Goal: Task Accomplishment & Management: Complete application form

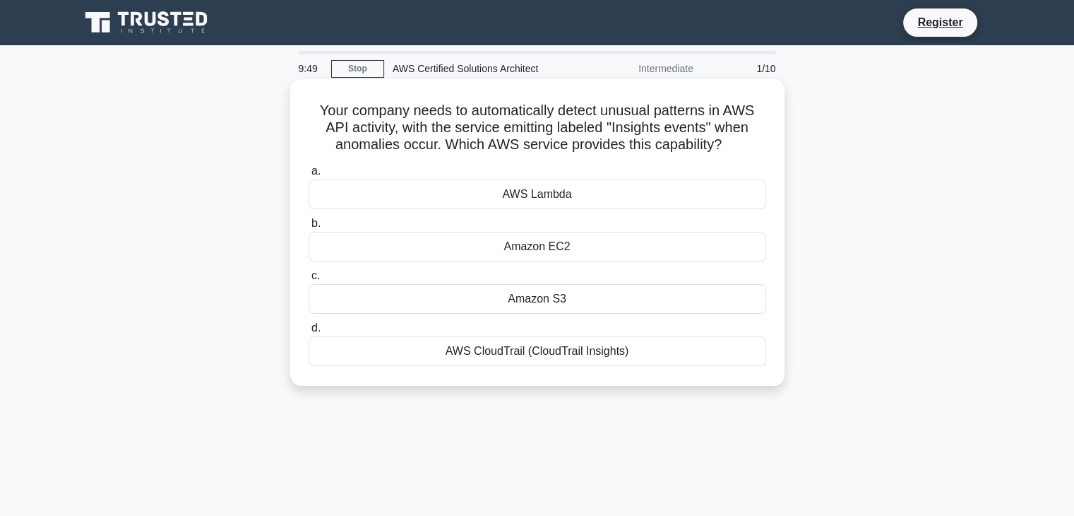
click at [562, 355] on div "AWS CloudTrail (CloudTrail Insights)" at bounding box center [538, 351] width 458 height 30
click at [309, 333] on input "d. AWS CloudTrail (CloudTrail Insights)" at bounding box center [309, 328] width 0 height 9
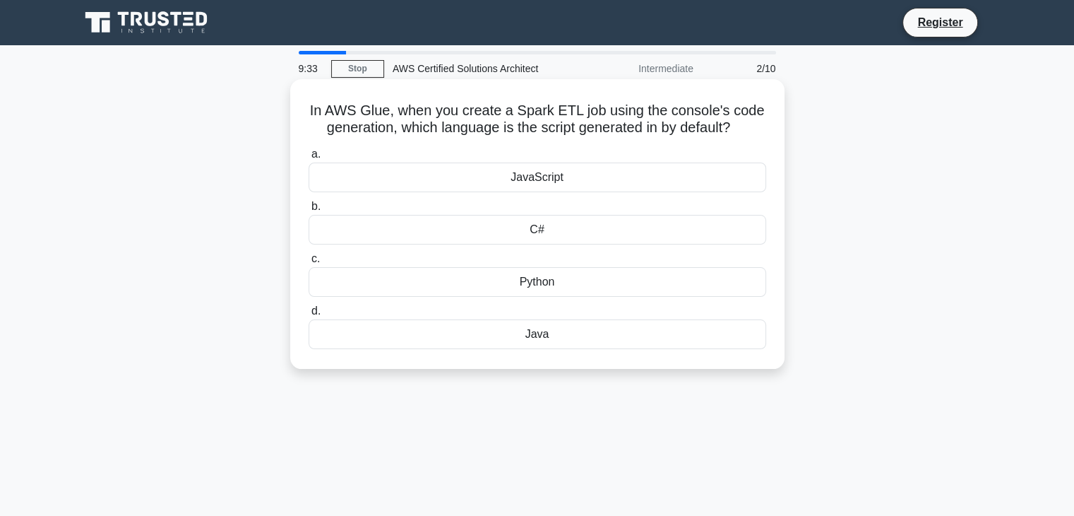
click at [539, 171] on div "JavaScript" at bounding box center [538, 177] width 458 height 30
click at [309, 159] on input "a. JavaScript" at bounding box center [309, 154] width 0 height 9
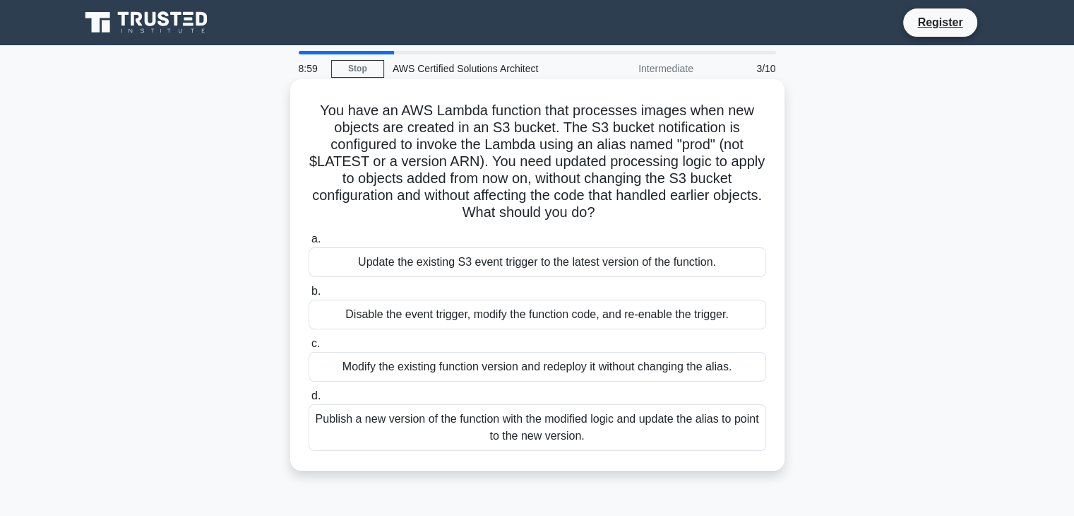
click at [563, 425] on div "Publish a new version of the function with the modified logic and update the al…" at bounding box center [538, 427] width 458 height 47
click at [309, 401] on input "d. Publish a new version of the function with the modified logic and update the…" at bounding box center [309, 395] width 0 height 9
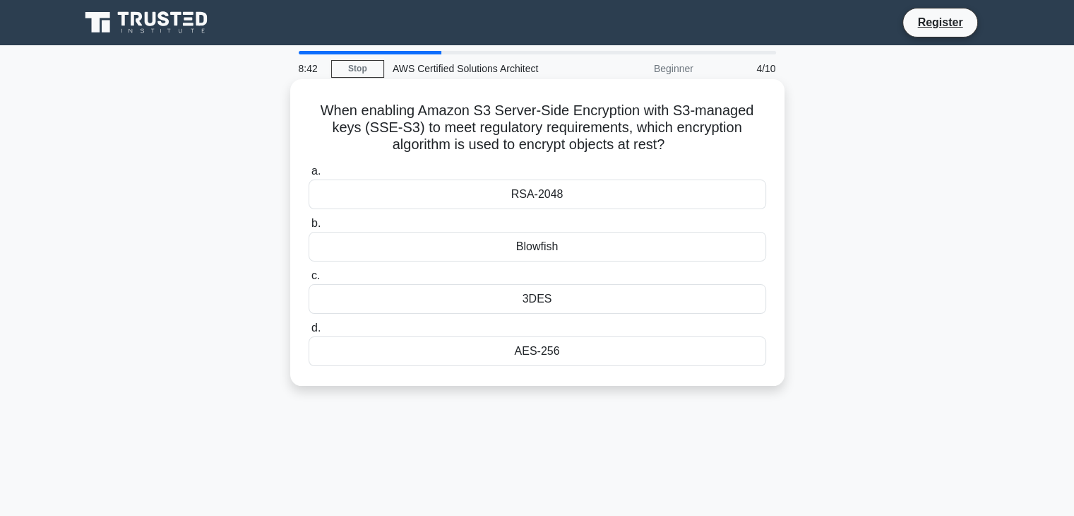
click at [545, 352] on div "AES-256" at bounding box center [538, 351] width 458 height 30
click at [309, 333] on input "d. AES-256" at bounding box center [309, 328] width 0 height 9
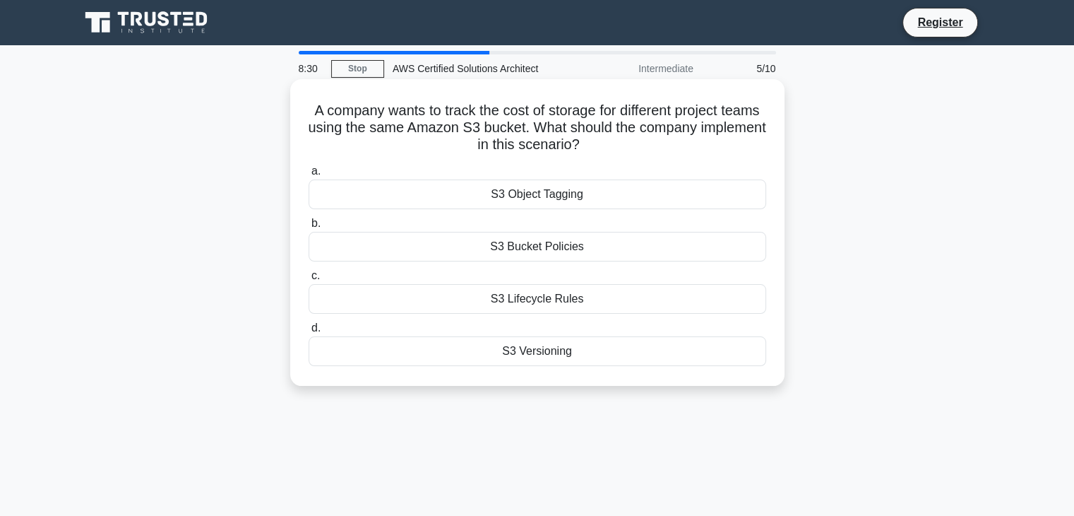
click at [563, 194] on div "S3 Object Tagging" at bounding box center [538, 194] width 458 height 30
click at [309, 176] on input "a. S3 Object Tagging" at bounding box center [309, 171] width 0 height 9
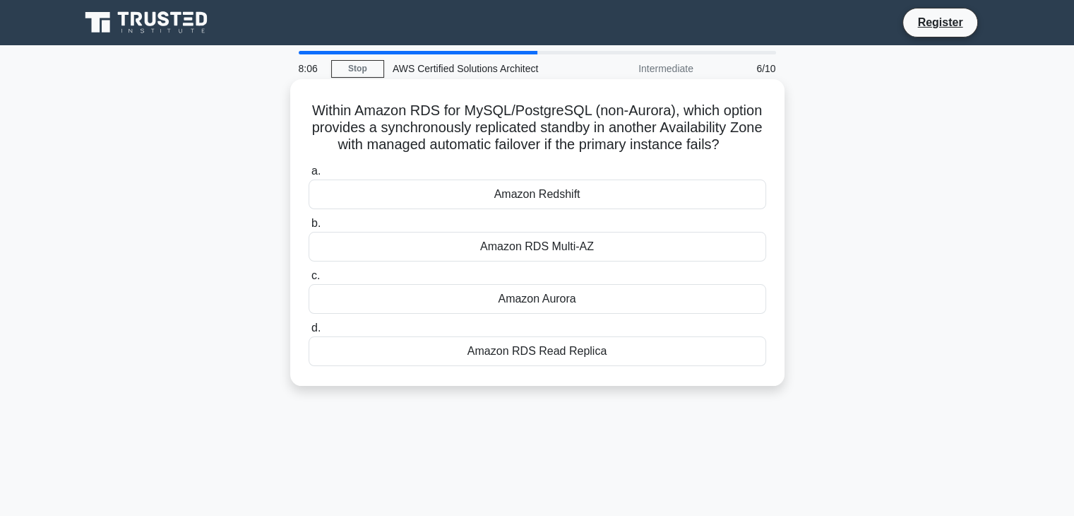
click at [576, 249] on div "Amazon RDS Multi-AZ" at bounding box center [538, 247] width 458 height 30
click at [309, 228] on input "b. Amazon RDS Multi-AZ" at bounding box center [309, 223] width 0 height 9
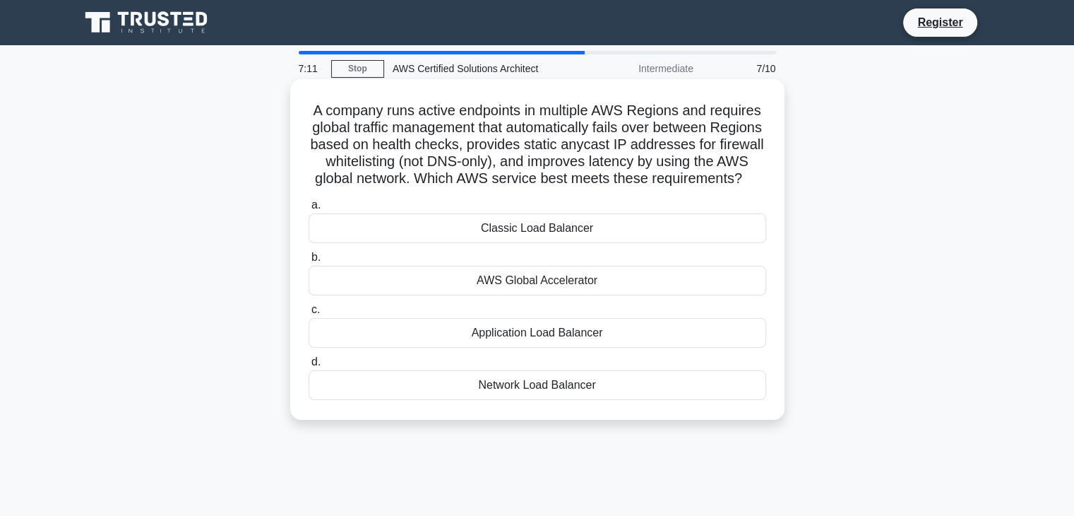
click at [530, 400] on div "Network Load Balancer" at bounding box center [538, 385] width 458 height 30
click at [309, 367] on input "d. Network Load Balancer" at bounding box center [309, 361] width 0 height 9
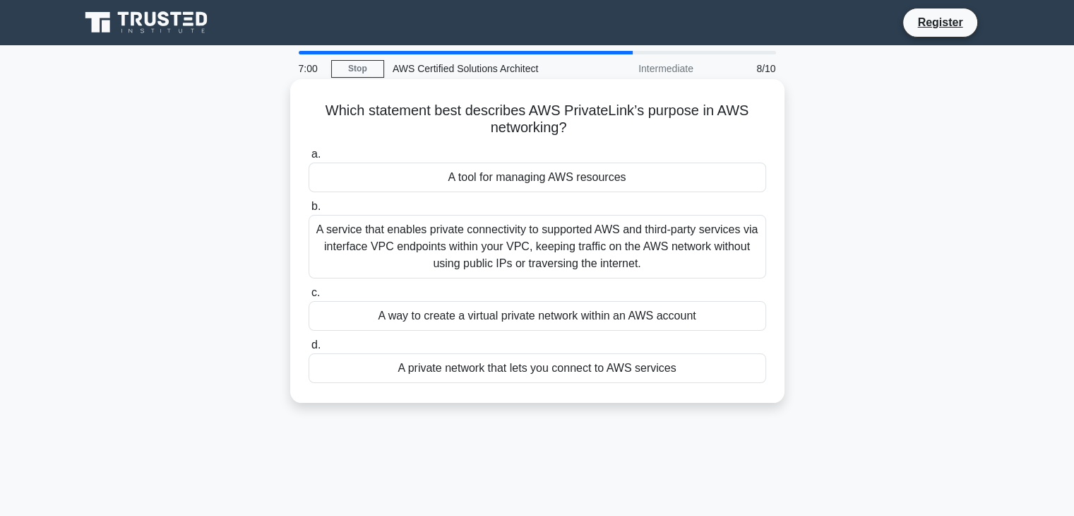
click at [528, 232] on div "A service that enables private connectivity to supported AWS and third-party se…" at bounding box center [538, 247] width 458 height 64
click at [309, 211] on input "b. A service that enables private connectivity to supported AWS and third-party…" at bounding box center [309, 206] width 0 height 9
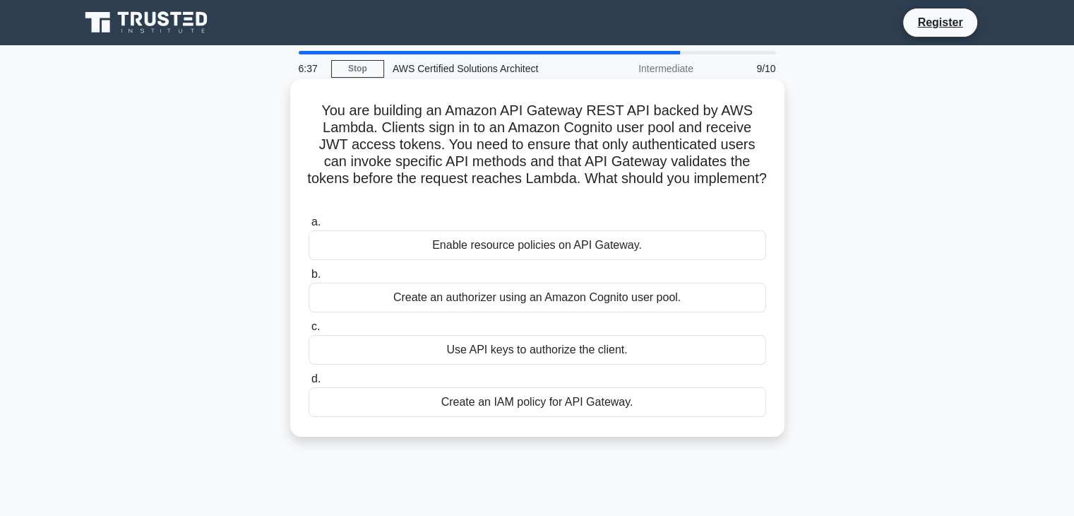
click at [552, 350] on div "Use API keys to authorize the client." at bounding box center [538, 350] width 458 height 30
click at [309, 331] on input "c. Use API keys to authorize the client." at bounding box center [309, 326] width 0 height 9
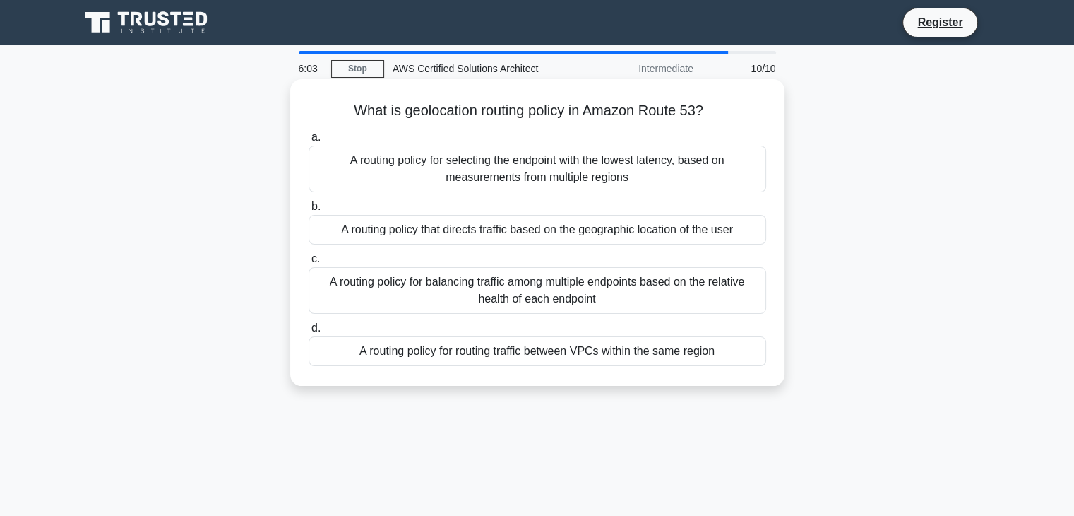
click at [617, 233] on div "A routing policy that directs traffic based on the geographic location of the u…" at bounding box center [538, 230] width 458 height 30
click at [309, 211] on input "b. A routing policy that directs traffic based on the geographic location of th…" at bounding box center [309, 206] width 0 height 9
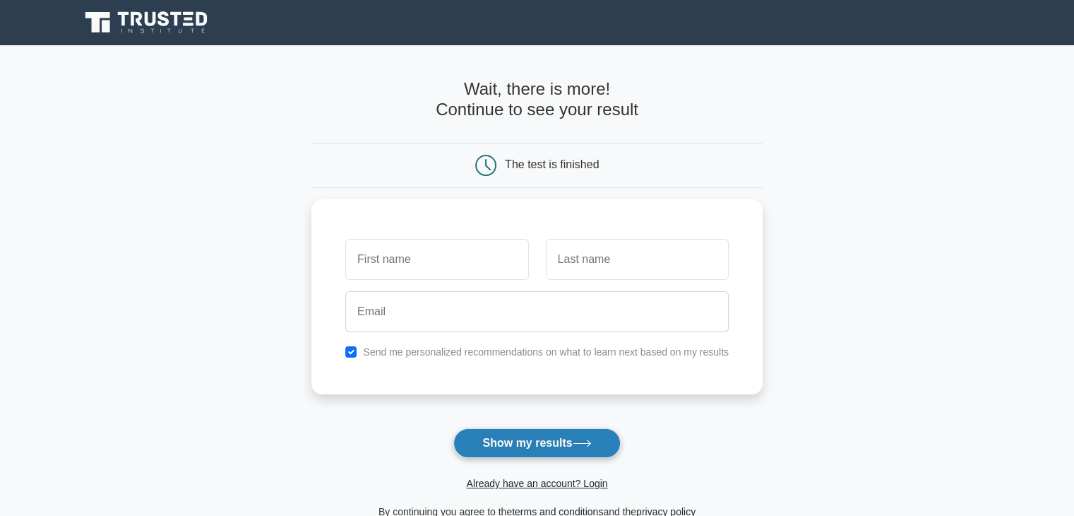
click at [547, 446] on button "Show my results" at bounding box center [536, 443] width 167 height 30
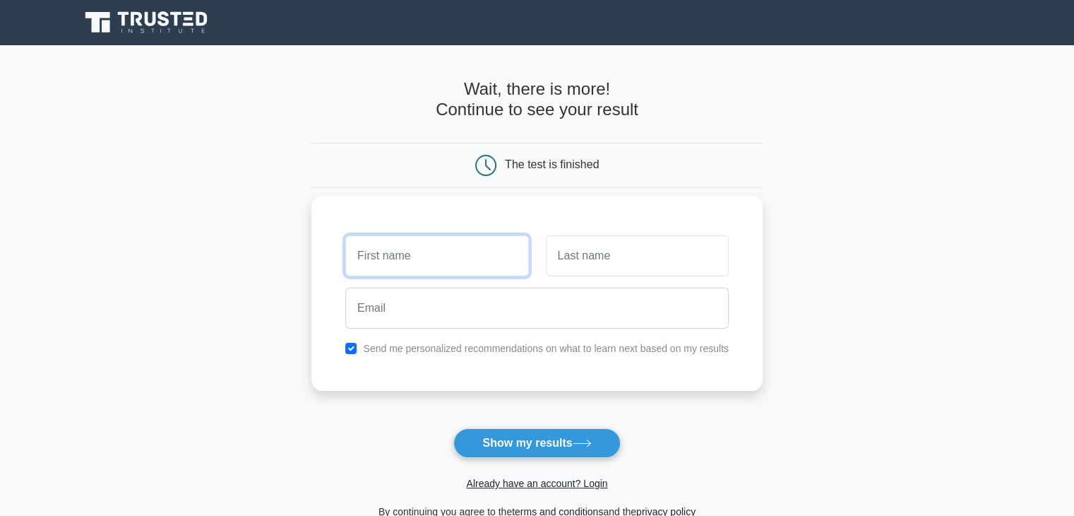
click at [469, 254] on input "text" at bounding box center [436, 255] width 183 height 41
type input "Uranus"
click at [631, 253] on input "text" at bounding box center [637, 255] width 183 height 41
type input "Stone"
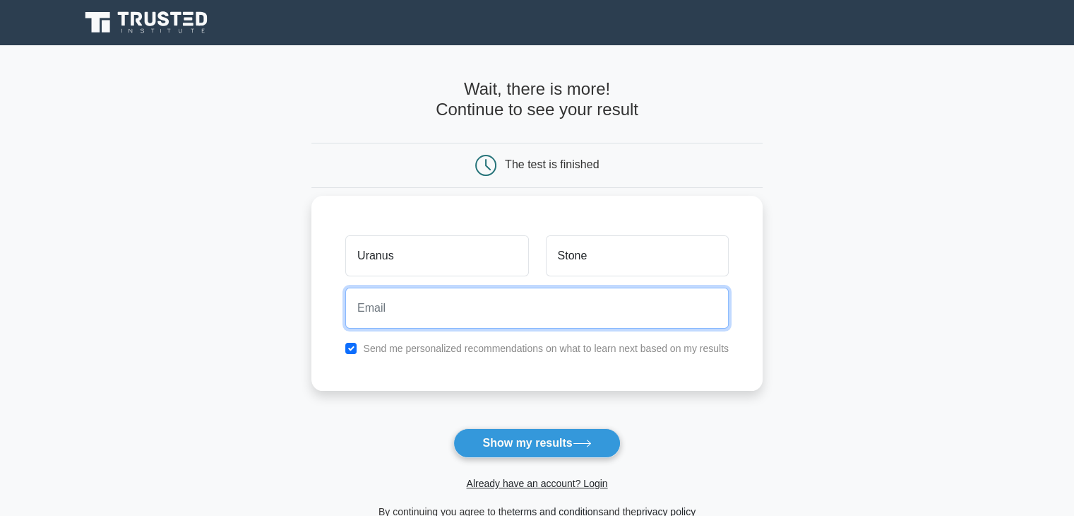
click at [481, 306] on input "email" at bounding box center [537, 307] width 384 height 41
type input "stoneuranus88@gmail.com"
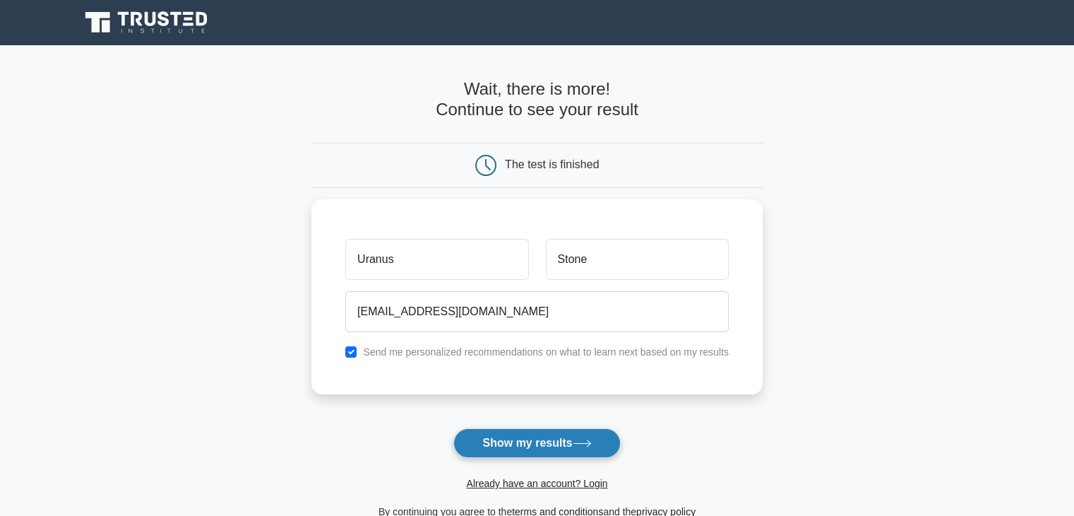
click at [533, 446] on button "Show my results" at bounding box center [536, 443] width 167 height 30
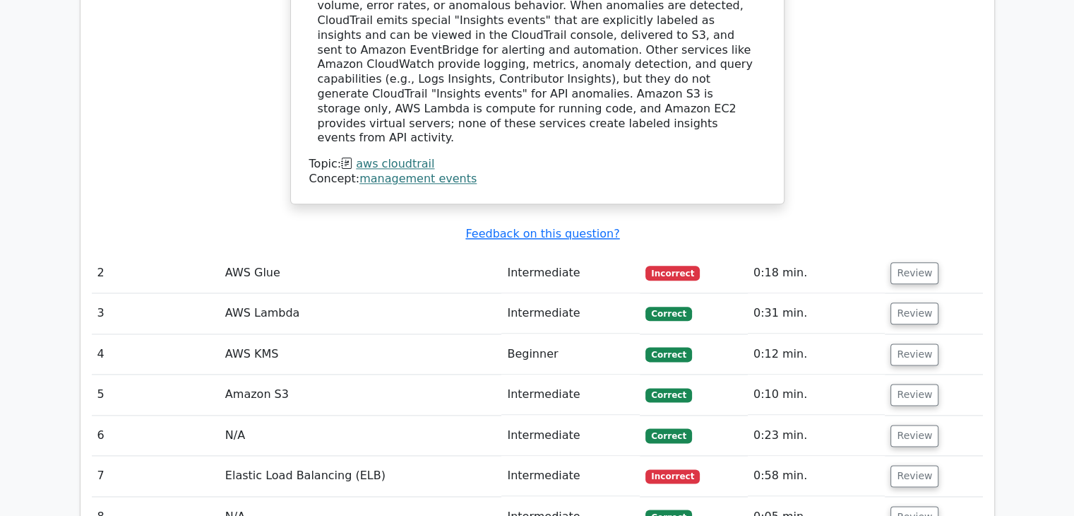
scroll to position [1695, 0]
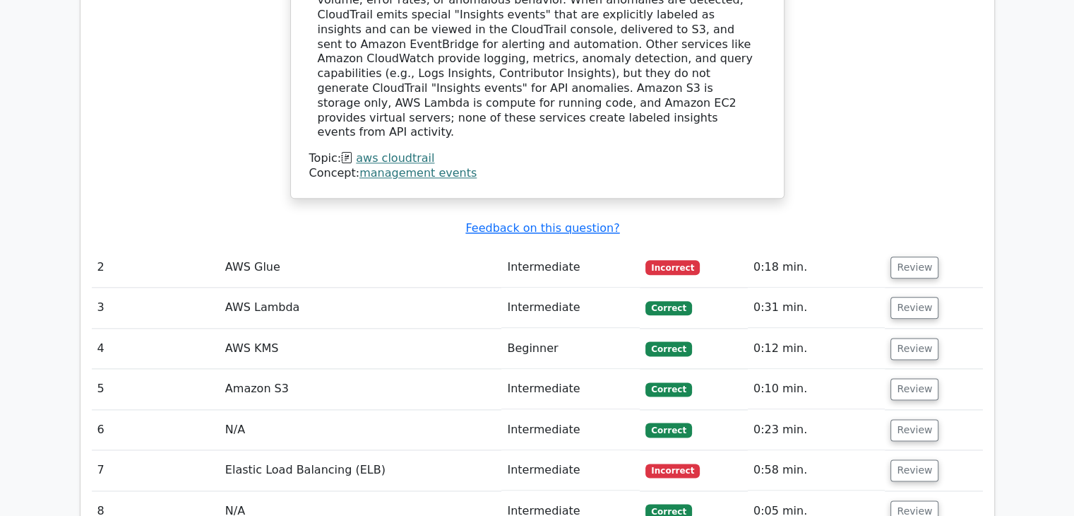
click at [670, 260] on span "Incorrect" at bounding box center [673, 267] width 54 height 14
click at [901, 256] on button "Review" at bounding box center [915, 267] width 48 height 22
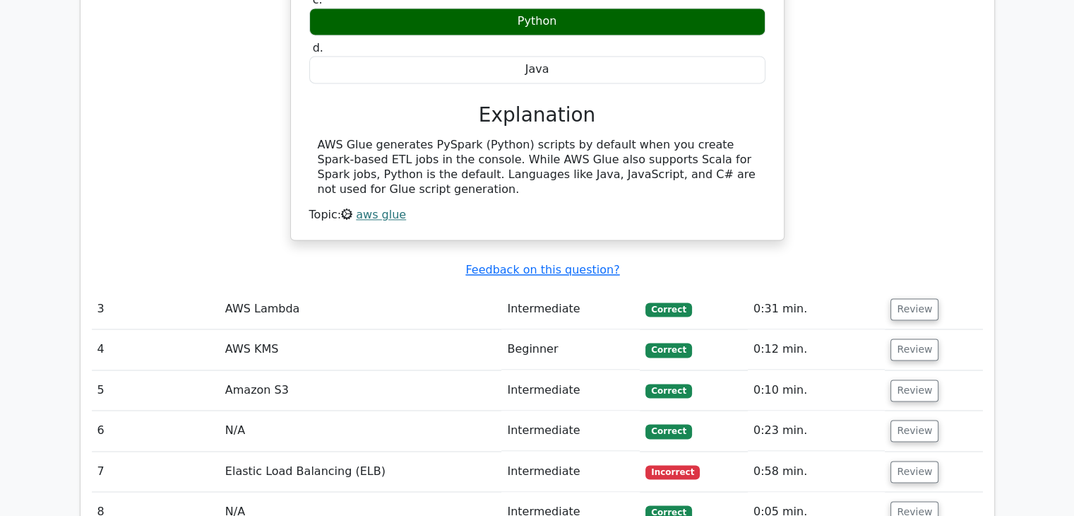
scroll to position [2190, 0]
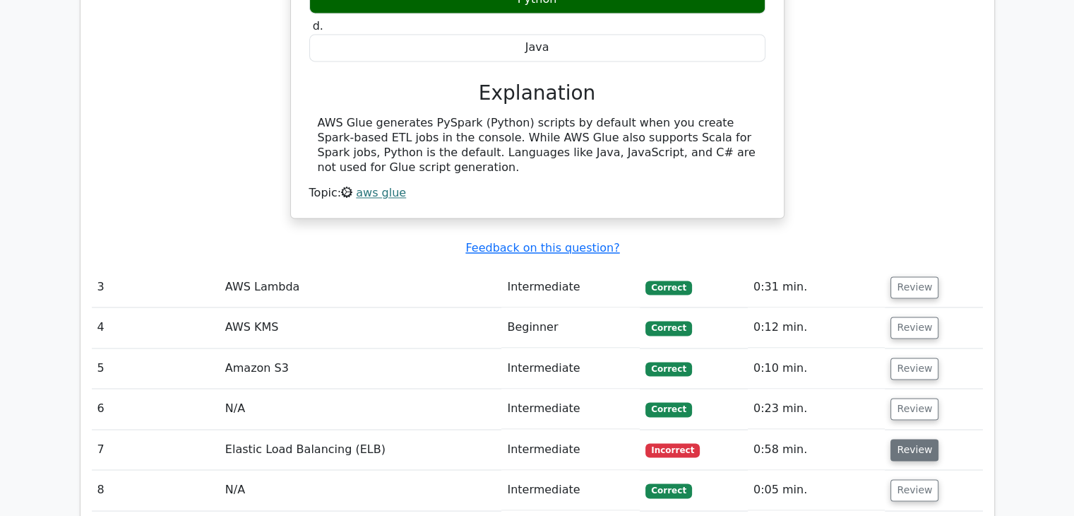
click at [898, 439] on button "Review" at bounding box center [915, 450] width 48 height 22
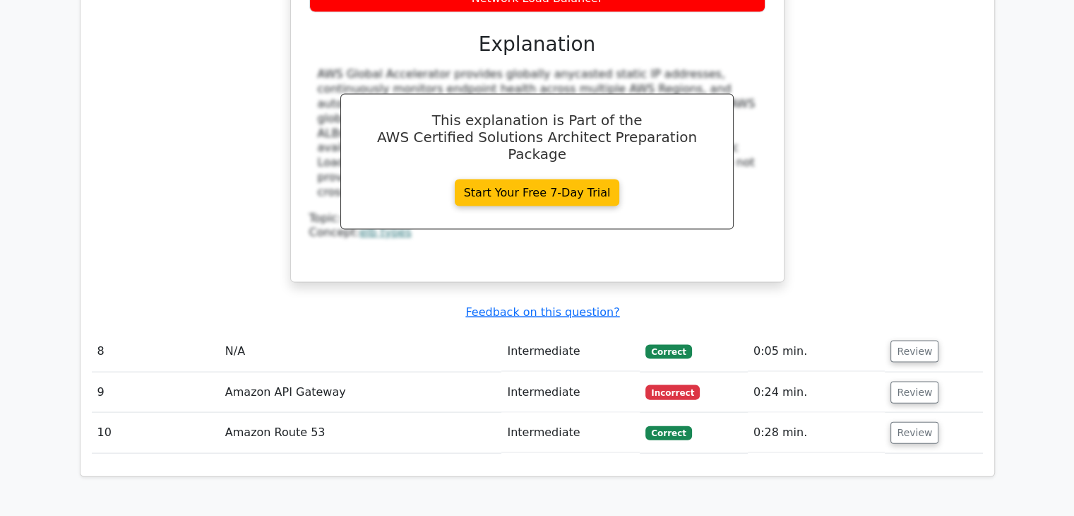
scroll to position [3037, 0]
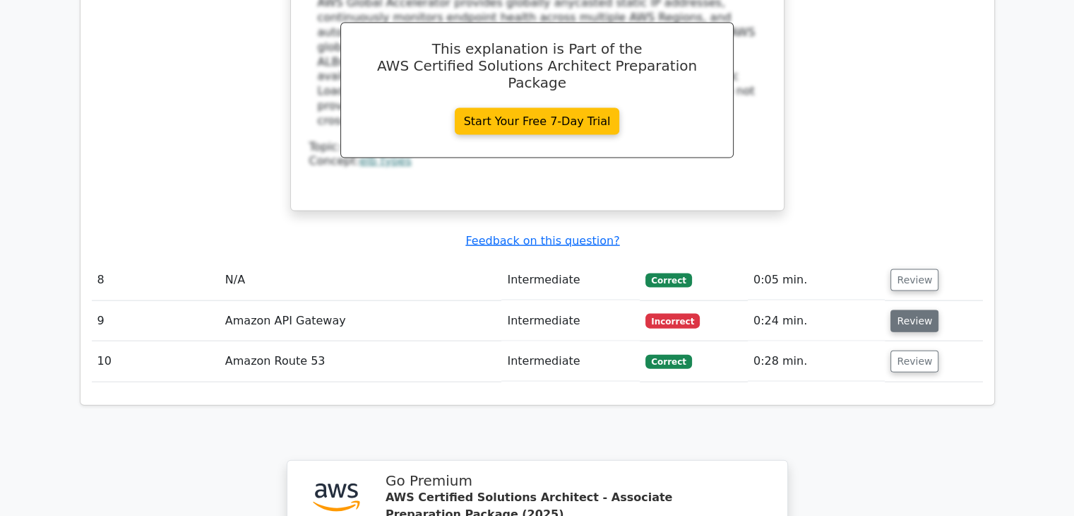
click at [902, 310] on button "Review" at bounding box center [915, 321] width 48 height 22
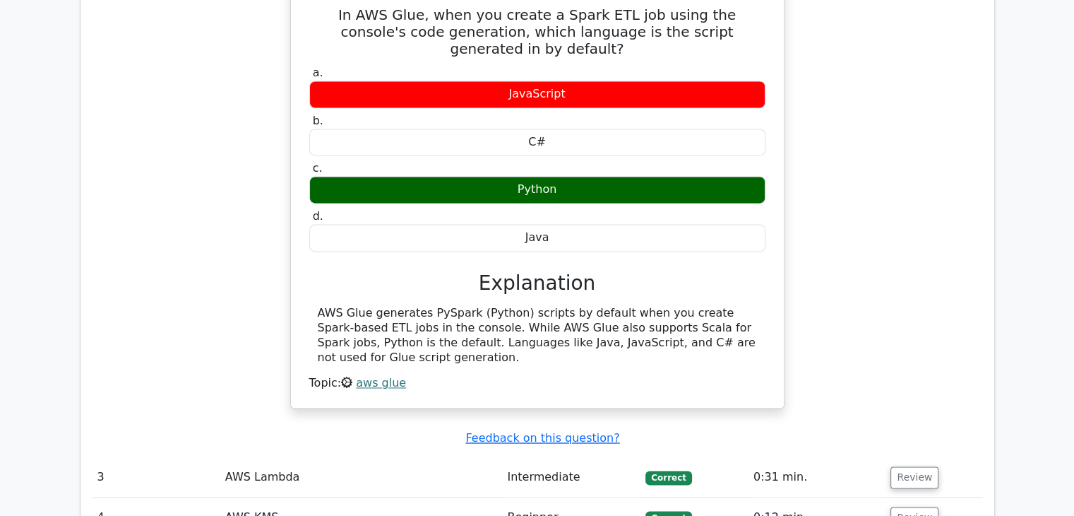
scroll to position [2119, 0]
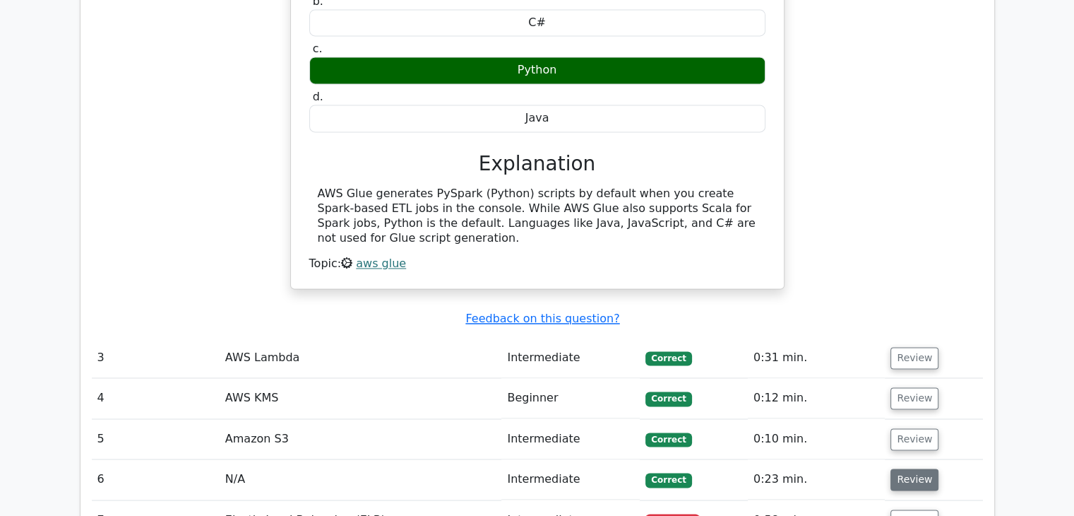
click at [896, 468] on button "Review" at bounding box center [915, 479] width 48 height 22
click at [913, 468] on button "Review" at bounding box center [915, 479] width 48 height 22
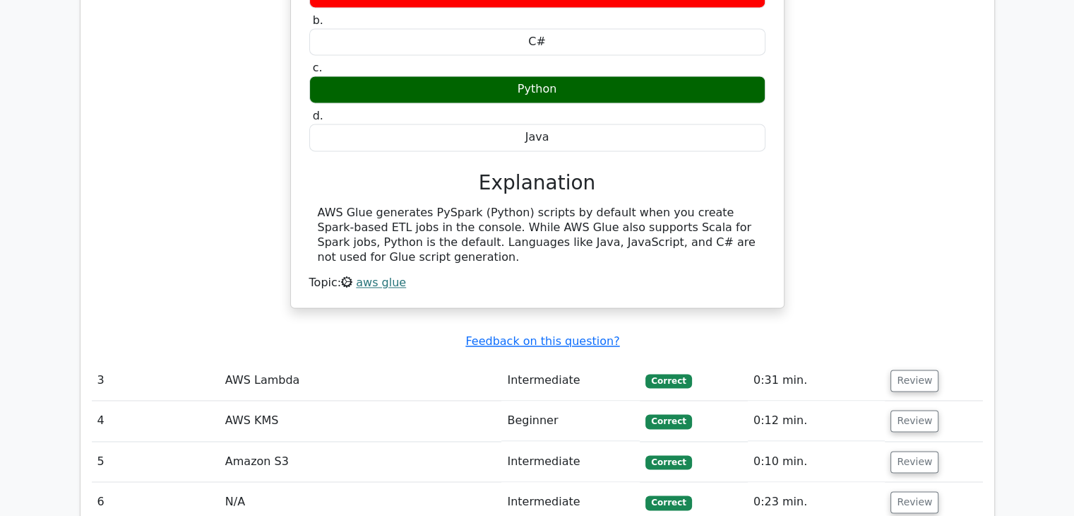
scroll to position [2048, 0]
